Goal: Book appointment/travel/reservation

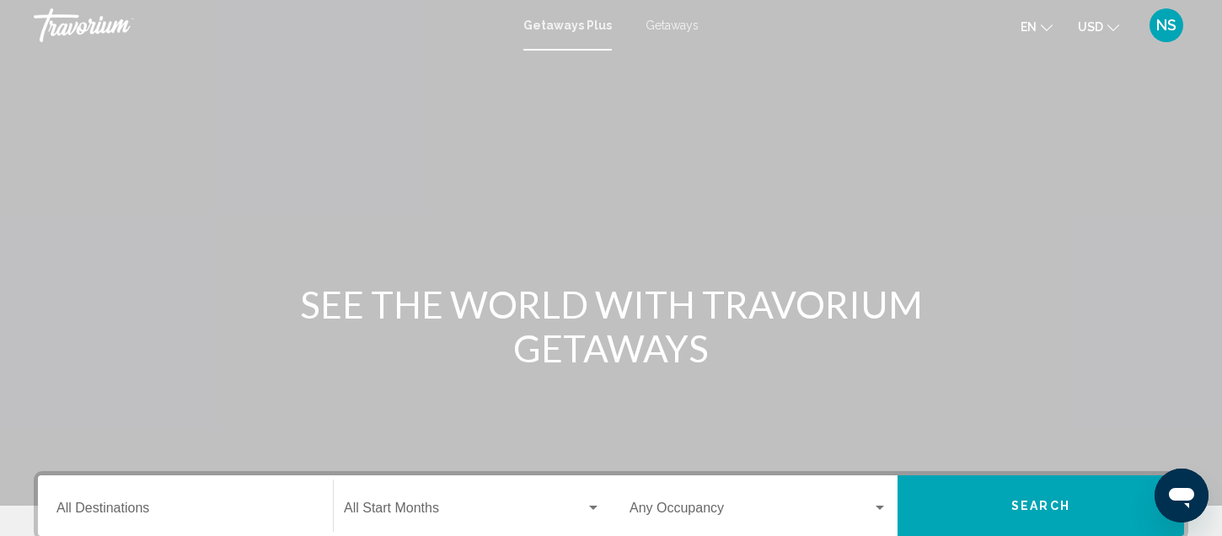
click at [687, 31] on span "Getaways" at bounding box center [672, 25] width 53 height 13
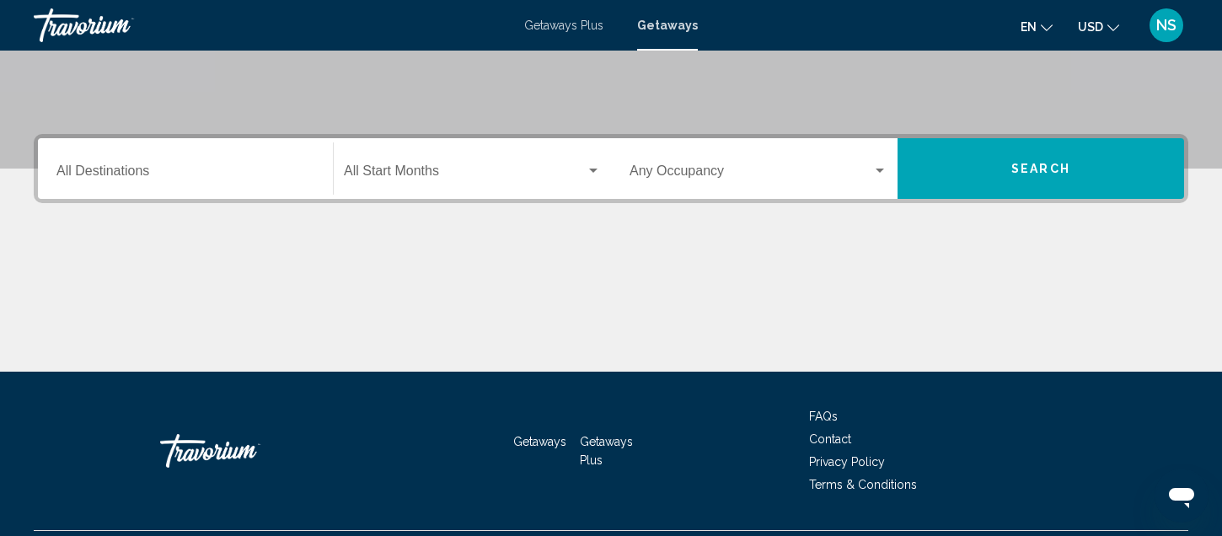
click at [166, 185] on div "Destination All Destinations" at bounding box center [185, 168] width 258 height 53
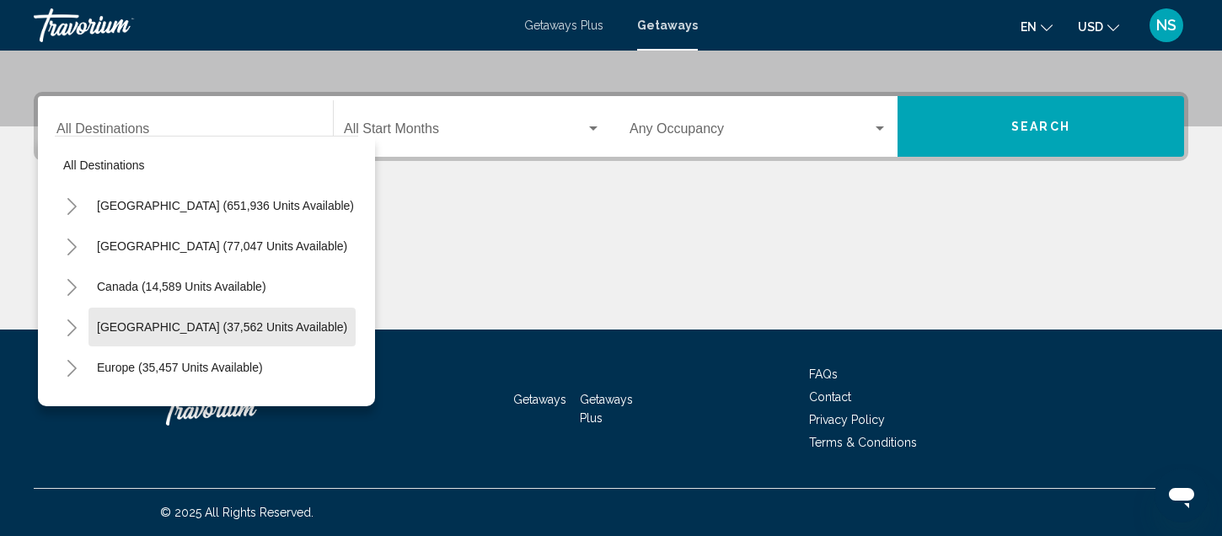
drag, startPoint x: 144, startPoint y: 317, endPoint x: 222, endPoint y: 232, distance: 115.7
click at [142, 318] on button "[GEOGRAPHIC_DATA] (37,562 units available)" at bounding box center [221, 327] width 267 height 39
type input "**********"
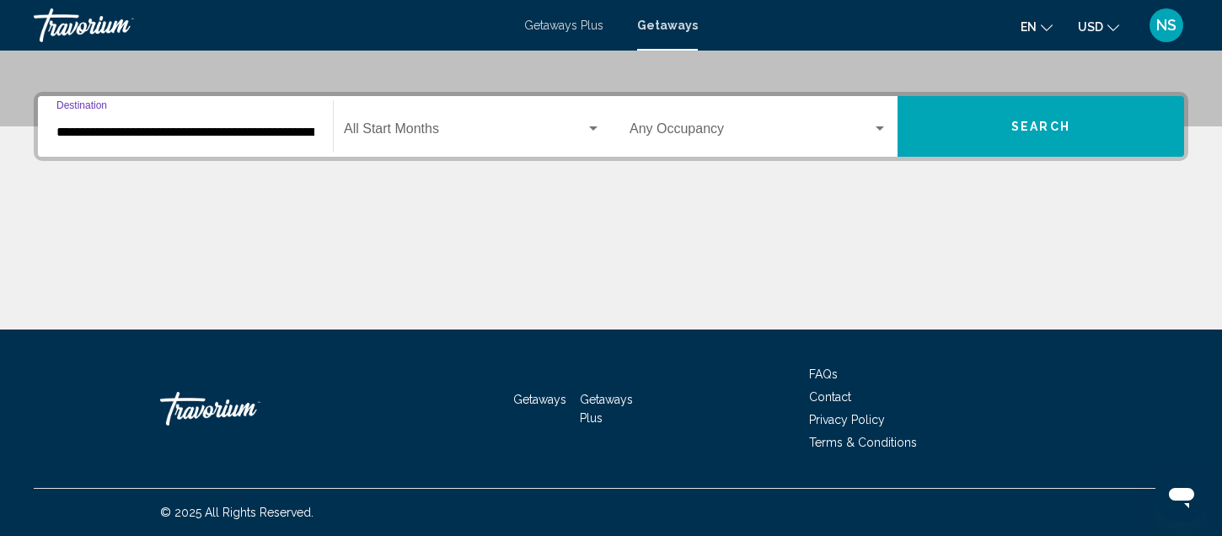
click at [401, 135] on span "Search widget" at bounding box center [465, 132] width 242 height 15
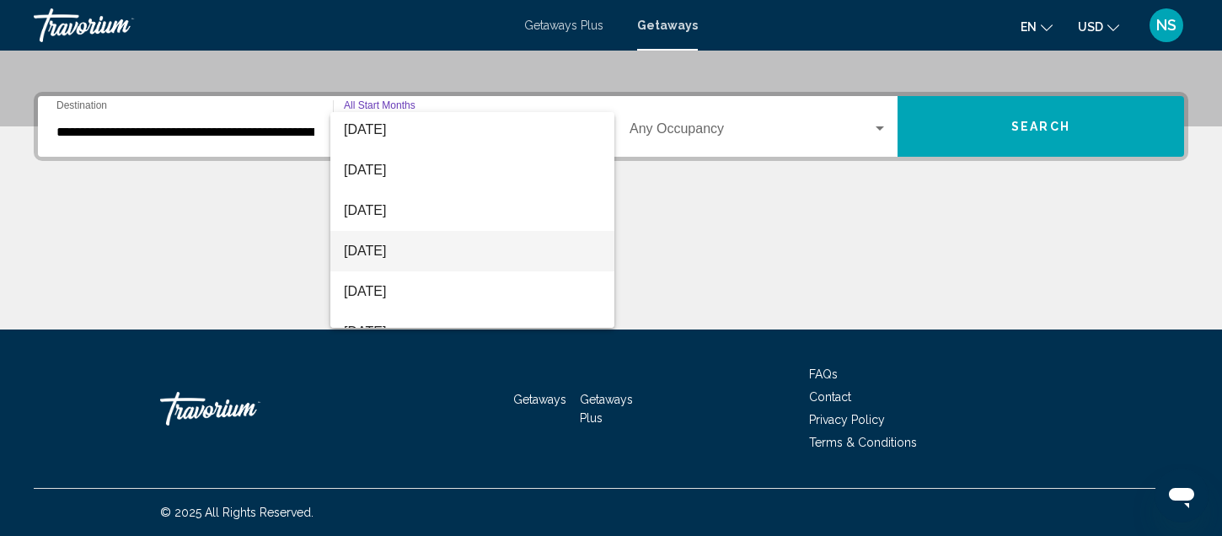
scroll to position [337, 0]
drag, startPoint x: 395, startPoint y: 243, endPoint x: 394, endPoint y: 233, distance: 9.4
click at [395, 241] on span "[DATE]" at bounding box center [472, 240] width 257 height 40
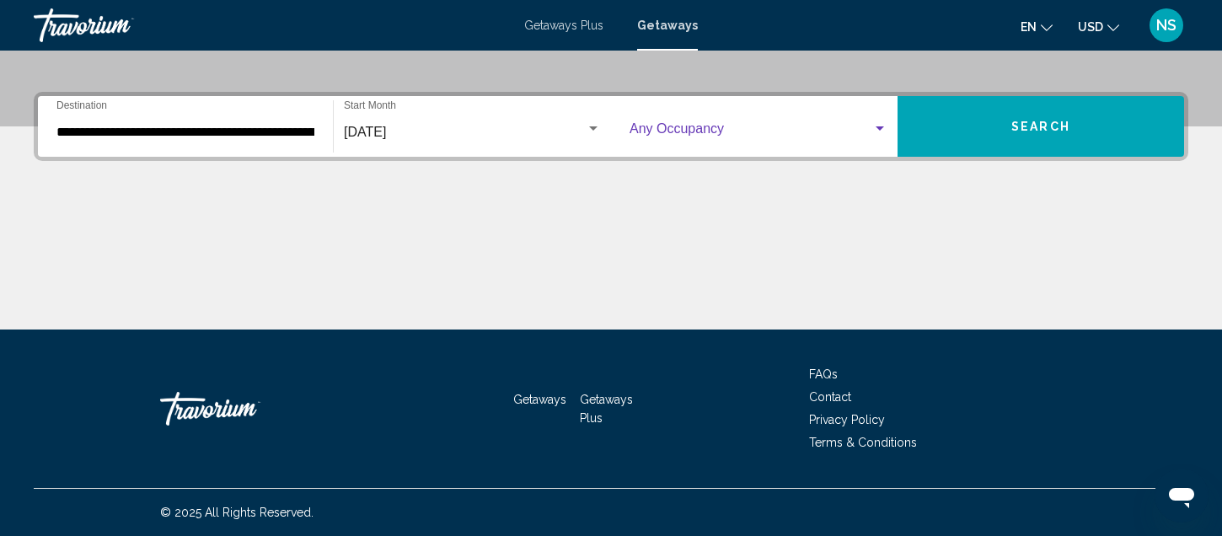
click at [694, 130] on span "Search widget" at bounding box center [750, 132] width 243 height 15
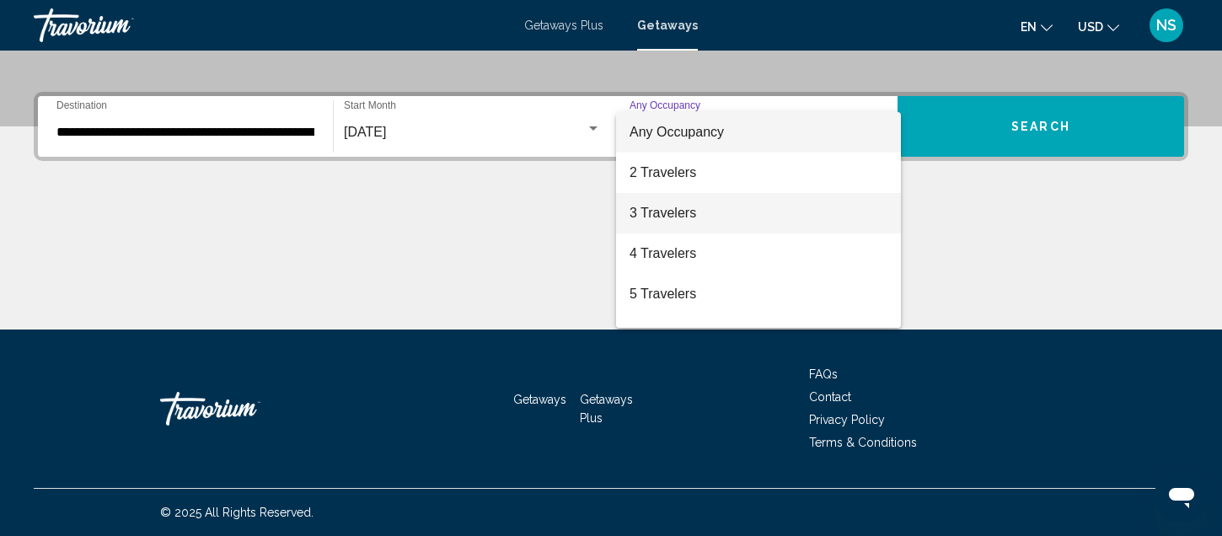
click at [653, 206] on span "3 Travelers" at bounding box center [758, 213] width 258 height 40
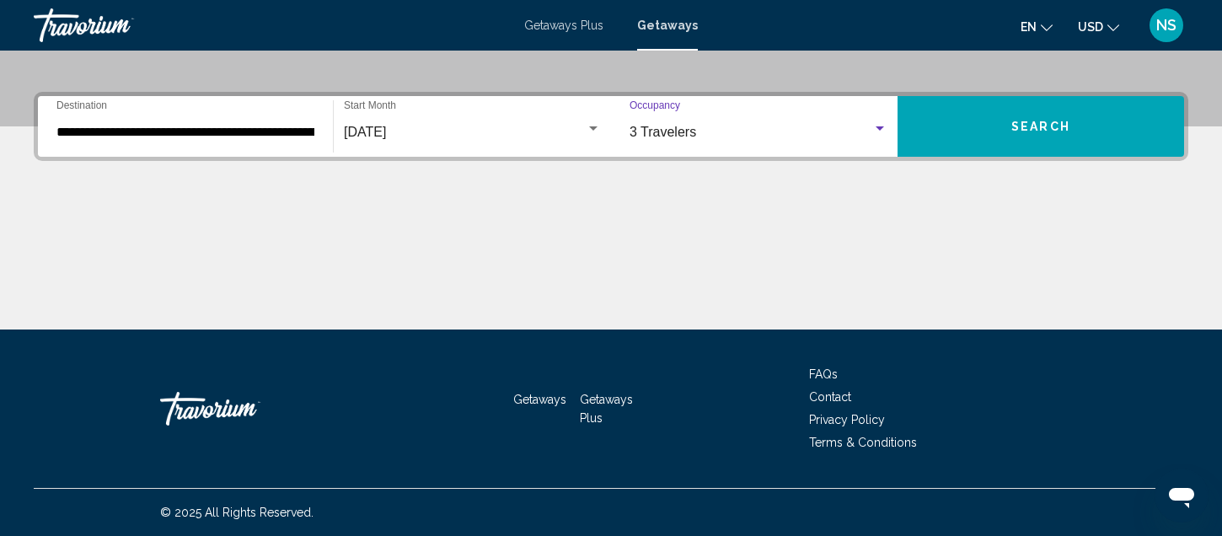
click at [699, 131] on div "3 Travelers" at bounding box center [750, 132] width 243 height 15
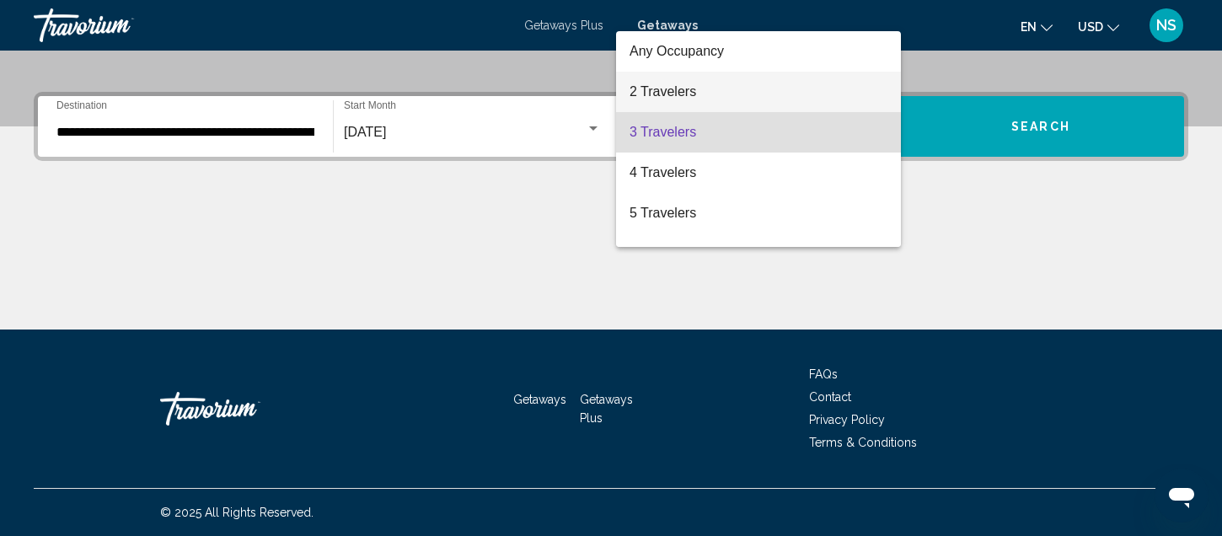
click at [687, 105] on span "2 Travelers" at bounding box center [758, 92] width 258 height 40
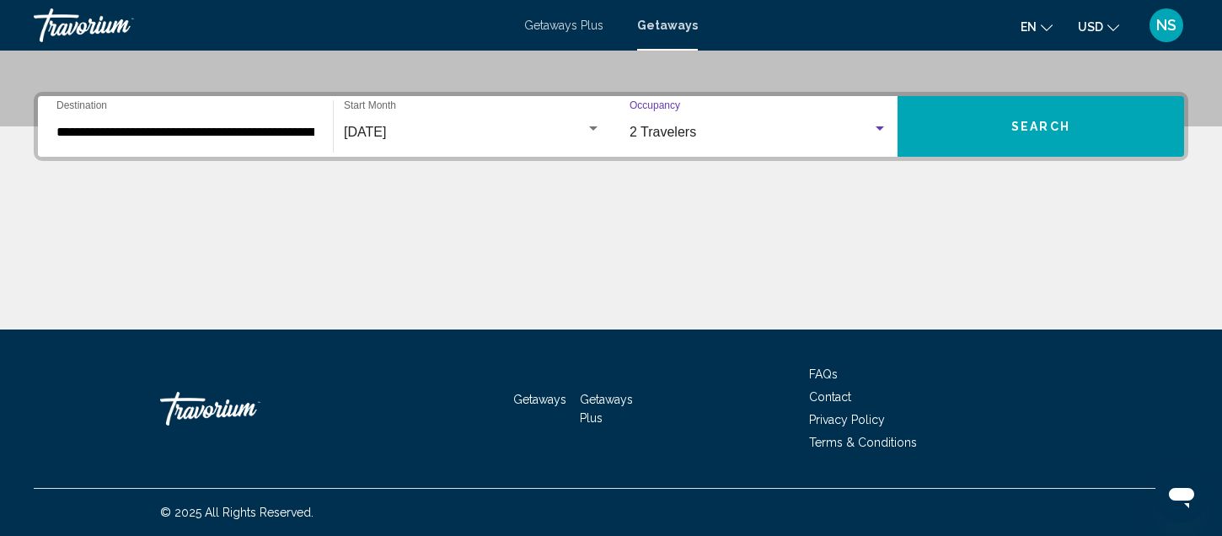
click at [990, 118] on button "Search" at bounding box center [1040, 126] width 287 height 61
